Goal: Book appointment/travel/reservation

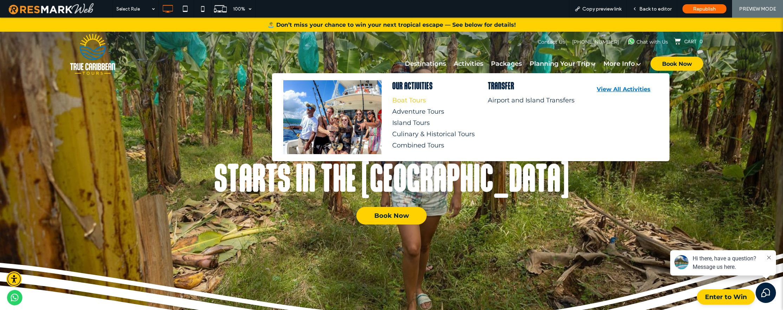
drag, startPoint x: 407, startPoint y: 96, endPoint x: 407, endPoint y: 116, distance: 19.3
click at [407, 96] on div "Boat Tours" at bounding box center [431, 100] width 79 height 8
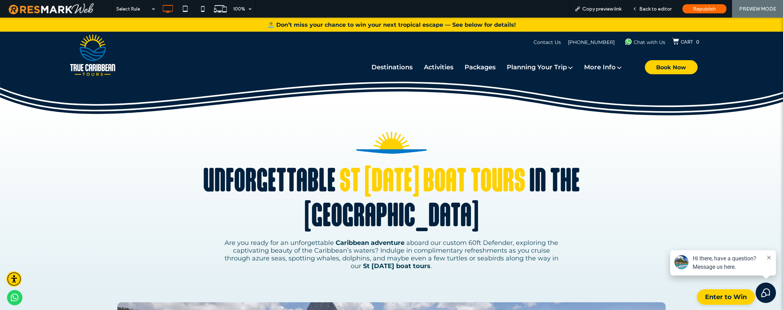
click at [224, 202] on h1 "Unforgettable st [DATE] boat Tours in the [GEOGRAPHIC_DATA]" at bounding box center [391, 197] width 411 height 70
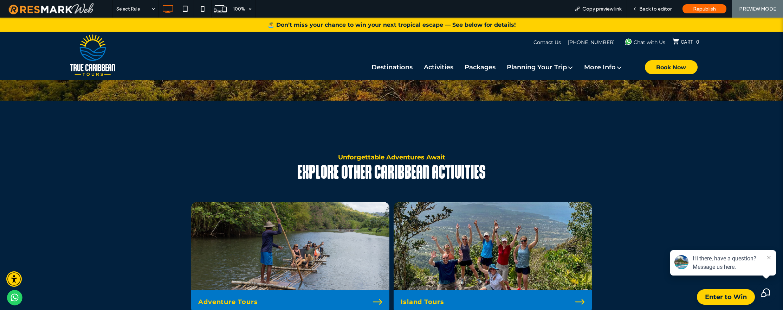
scroll to position [2833, 0]
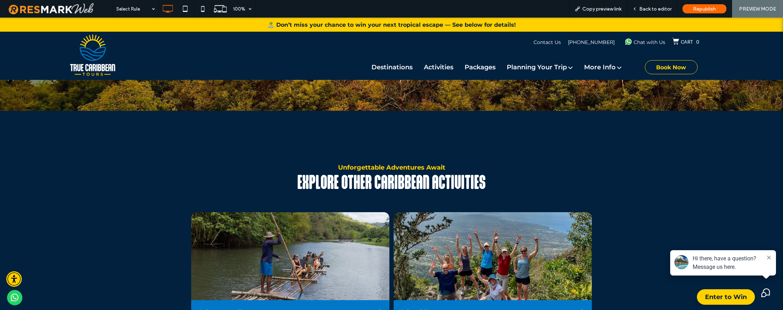
click at [659, 66] on span "Book Now" at bounding box center [671, 67] width 30 height 14
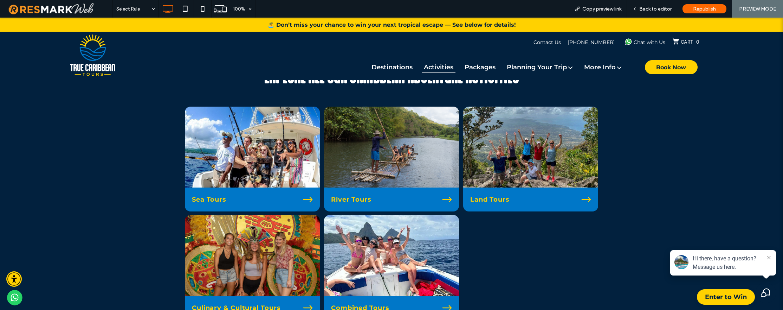
scroll to position [491, 0]
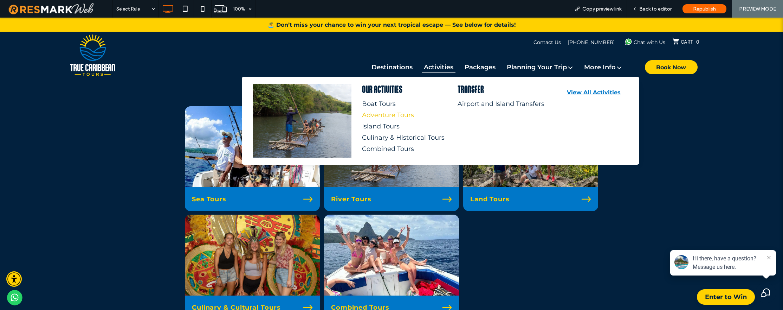
click at [391, 117] on div "Adventure Tours" at bounding box center [401, 115] width 79 height 8
